Goal: Navigation & Orientation: Find specific page/section

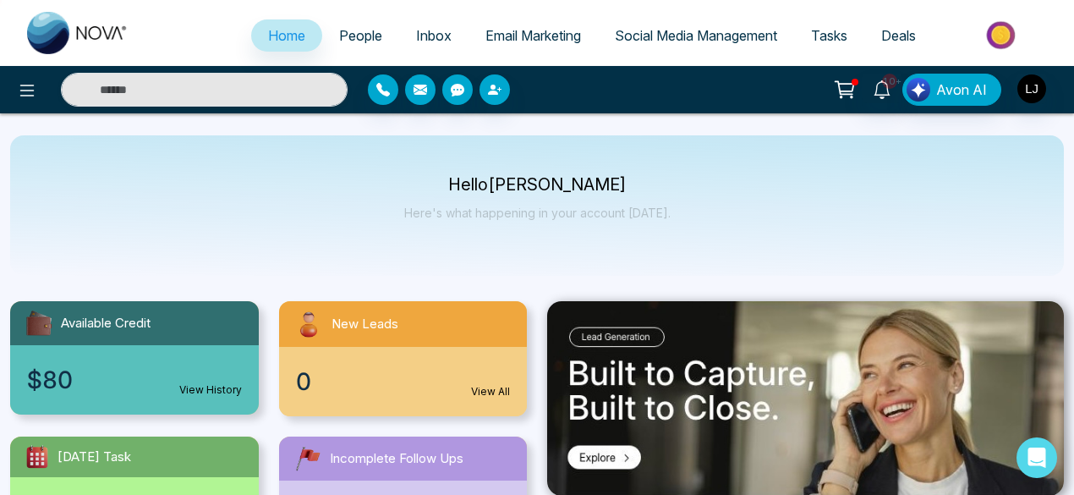
select select "*"
click at [700, 214] on div "Hello [PERSON_NAME] Here's what happening in your account [DATE]." at bounding box center [537, 205] width 1054 height 140
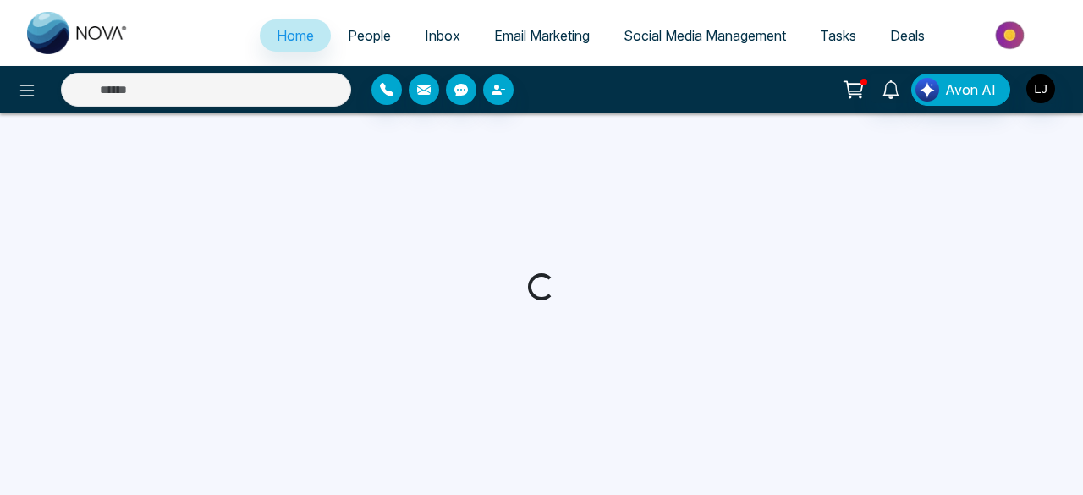
select select "*"
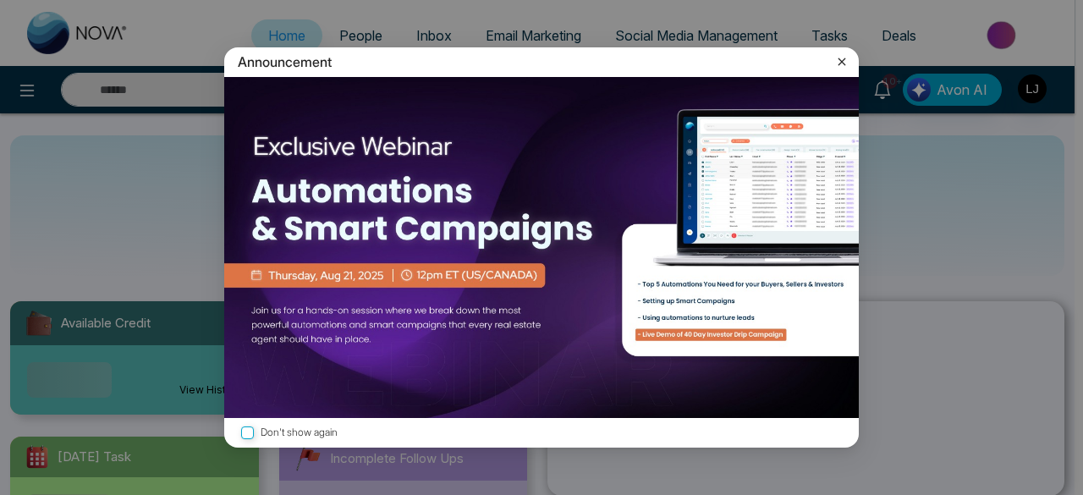
click at [364, 41] on div "Announcement Don't show again" at bounding box center [541, 247] width 1083 height 495
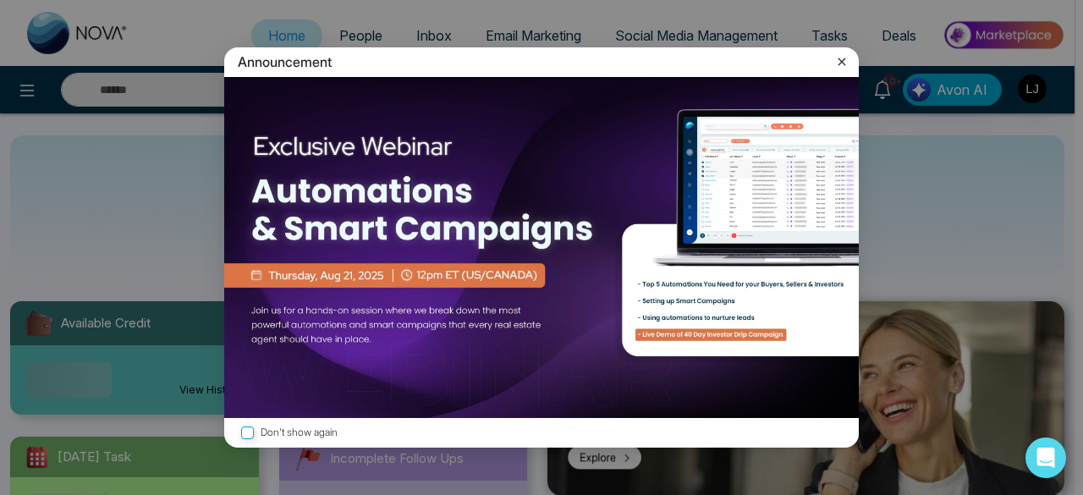
click at [838, 65] on icon at bounding box center [842, 62] width 8 height 8
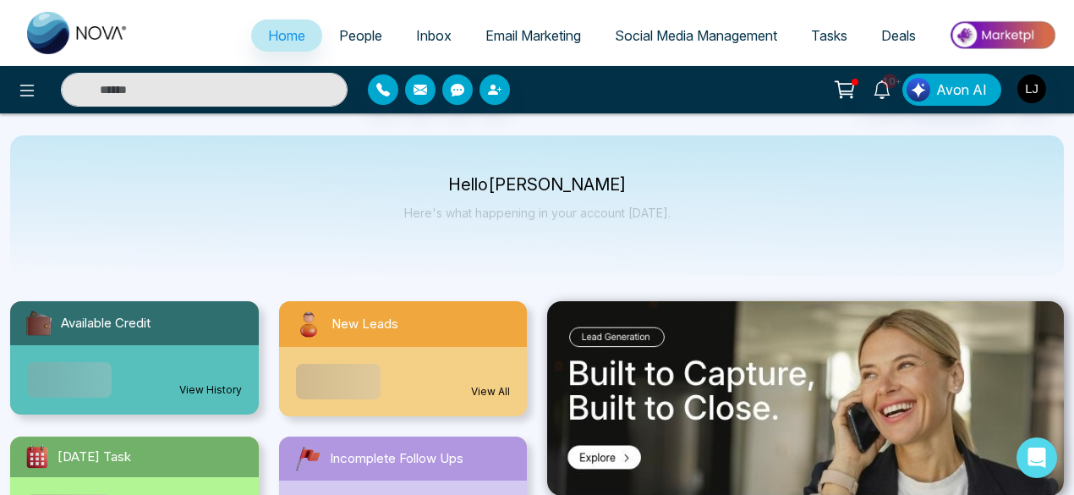
click at [360, 40] on span "People" at bounding box center [360, 35] width 43 height 17
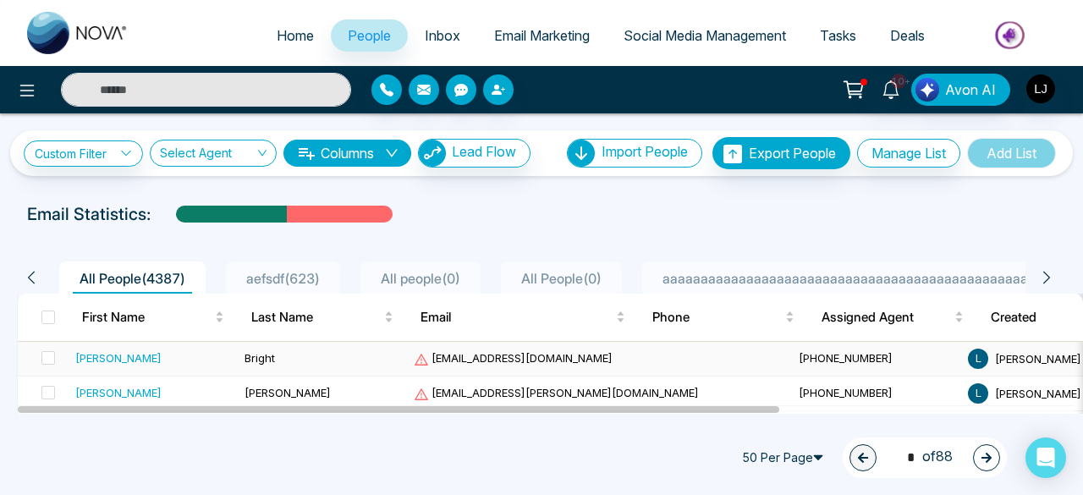
click at [93, 361] on div "Susan" at bounding box center [118, 357] width 86 height 17
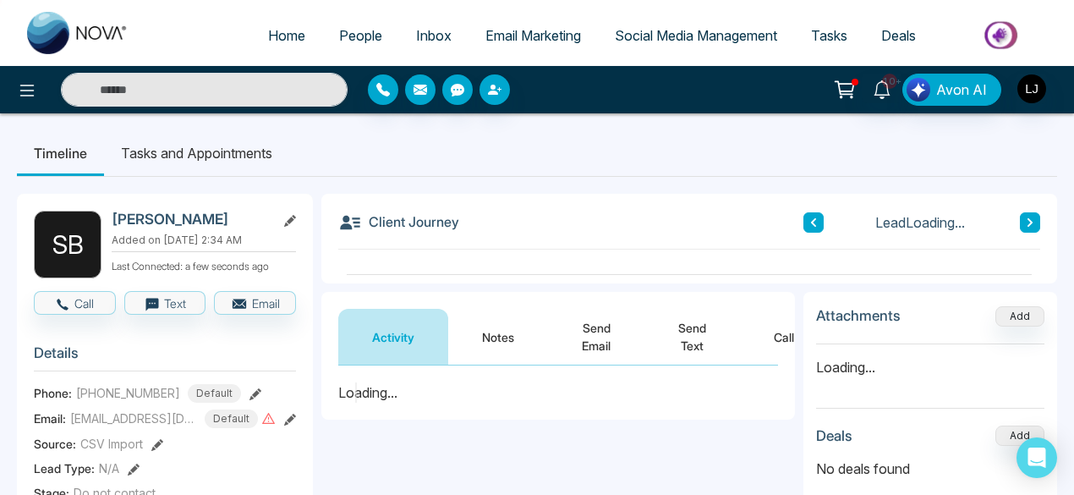
click at [223, 157] on li "Tasks and Appointments" at bounding box center [196, 153] width 185 height 46
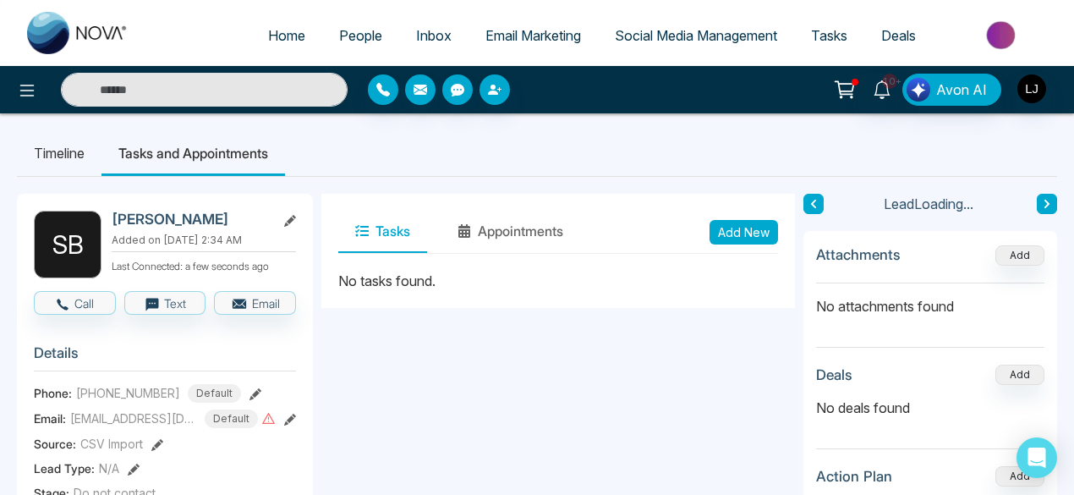
click at [76, 158] on li "Timeline" at bounding box center [59, 153] width 85 height 46
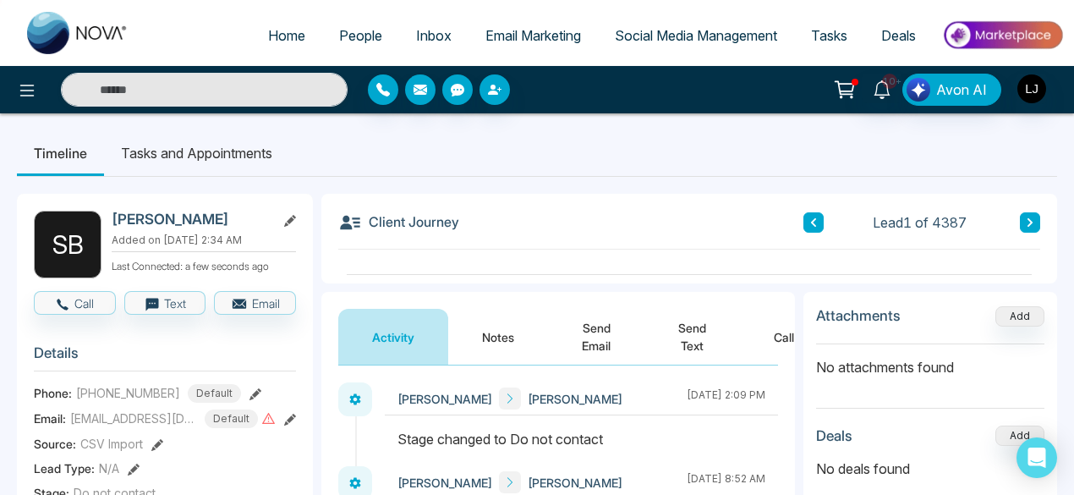
click at [245, 159] on li "Tasks and Appointments" at bounding box center [196, 153] width 185 height 46
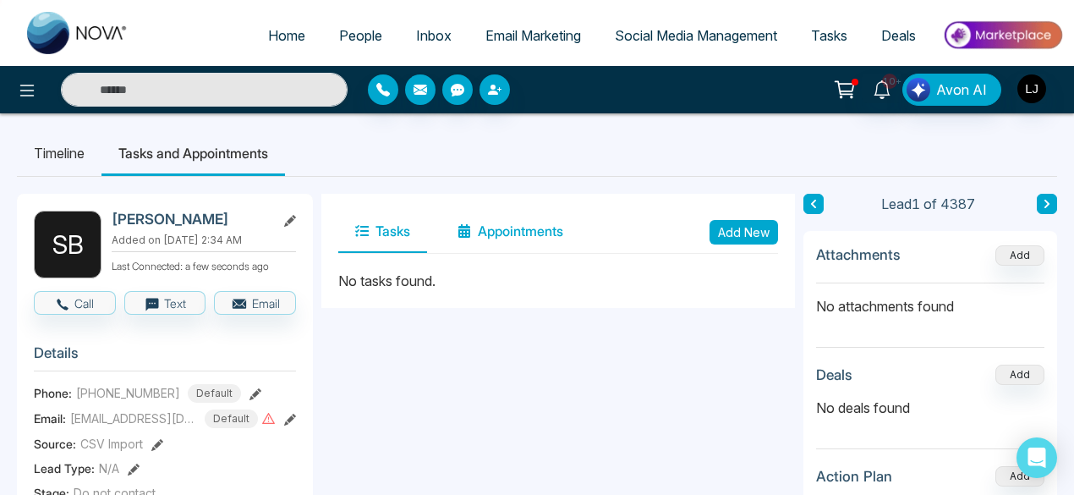
click at [526, 235] on button "Appointments" at bounding box center [511, 232] width 140 height 42
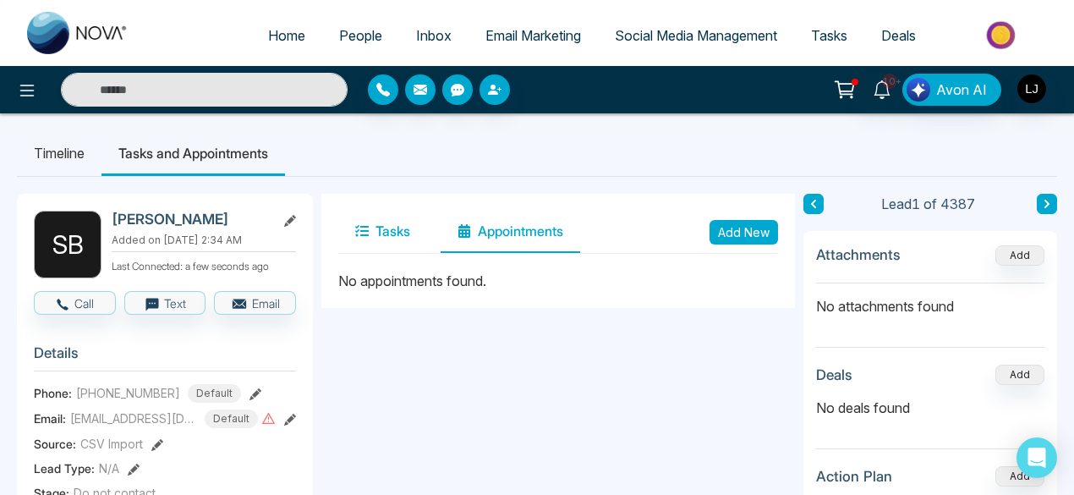
click at [384, 234] on button "Tasks" at bounding box center [382, 232] width 89 height 42
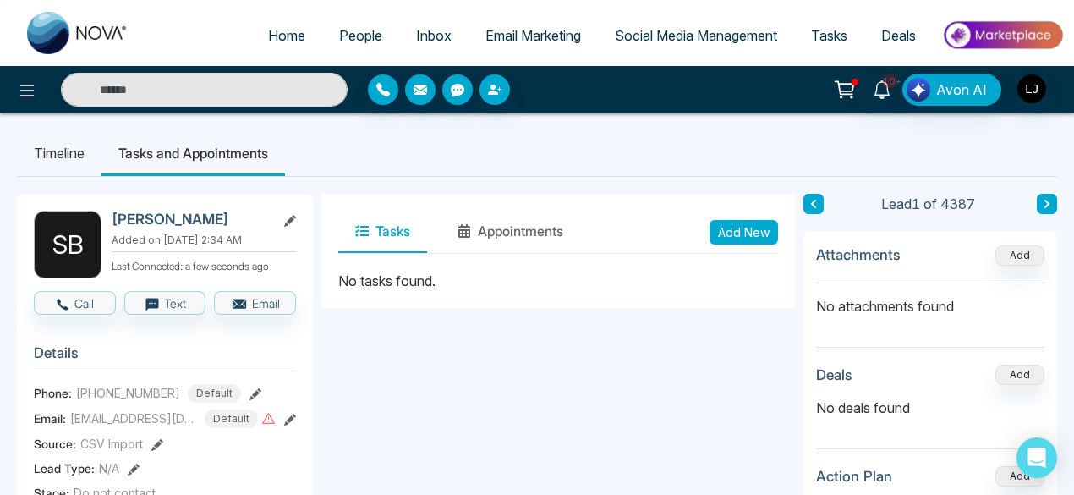
click at [73, 157] on li "Timeline" at bounding box center [59, 153] width 85 height 46
